Goal: Download file/media

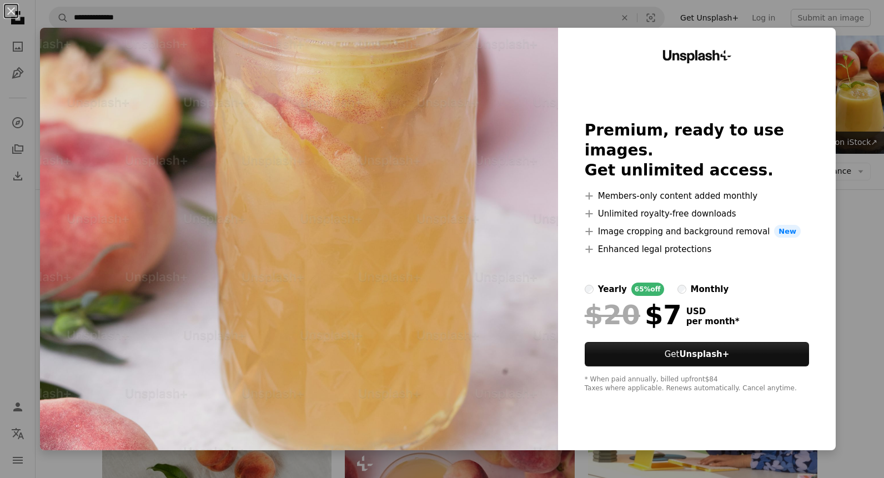
scroll to position [1111, 0]
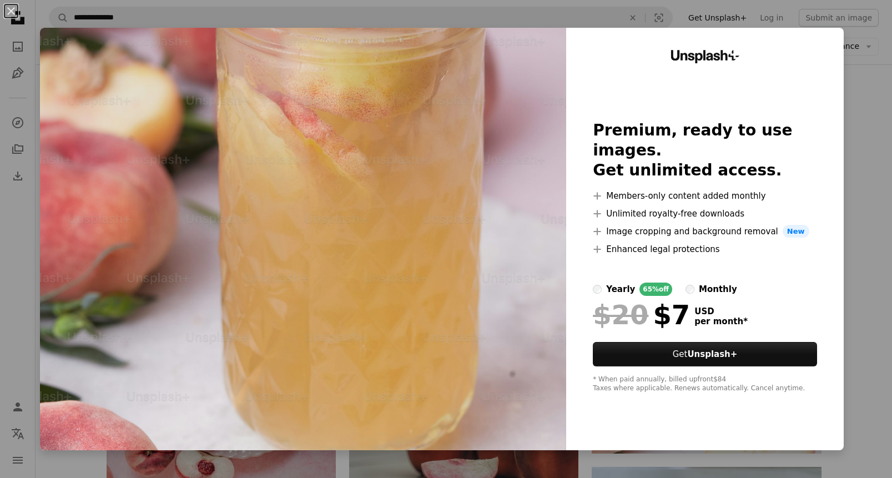
click at [804, 87] on div "Unsplash+ Premium, ready to use images. Get unlimited access. A plus sign Membe…" at bounding box center [705, 239] width 278 height 423
click at [827, 37] on div "Unsplash+ Premium, ready to use images. Get unlimited access. A plus sign Membe…" at bounding box center [705, 239] width 278 height 423
click at [18, 7] on button "An X shape" at bounding box center [10, 10] width 13 height 13
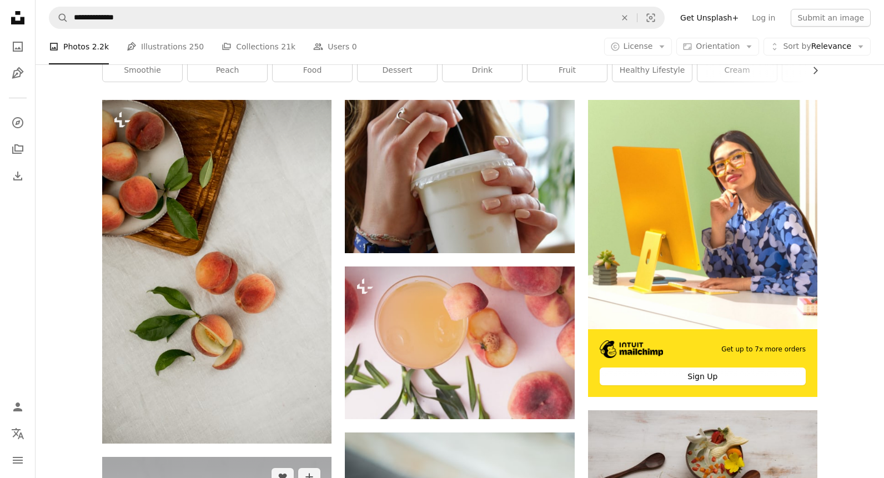
scroll to position [222, 0]
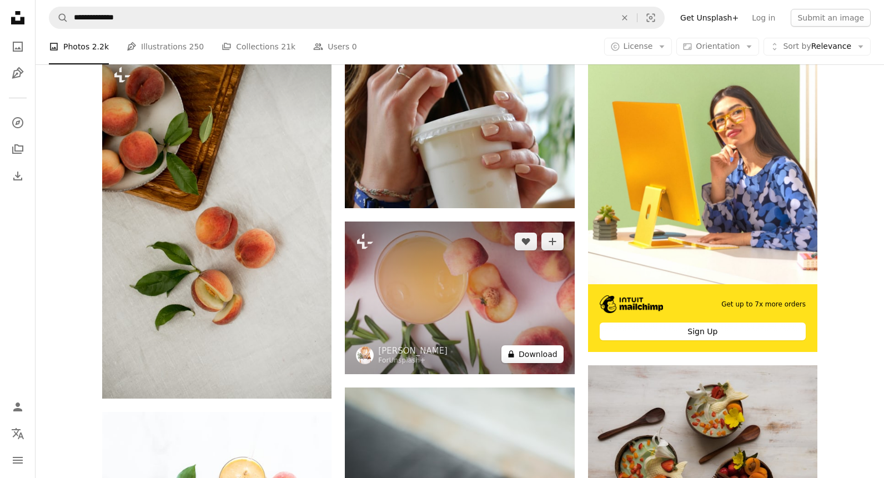
click at [538, 359] on button "A lock Download" at bounding box center [532, 354] width 62 height 18
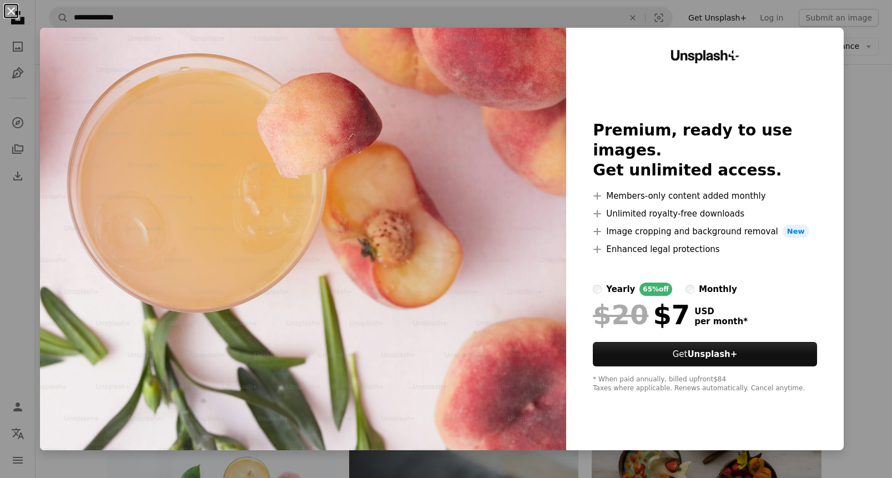
click at [12, 8] on button "An X shape" at bounding box center [10, 10] width 13 height 13
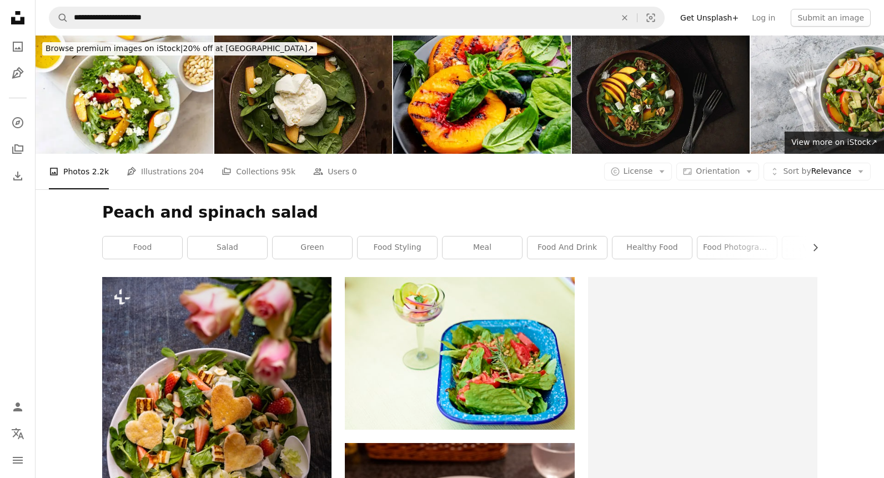
scroll to position [222, 0]
